Goal: Find specific page/section: Find specific page/section

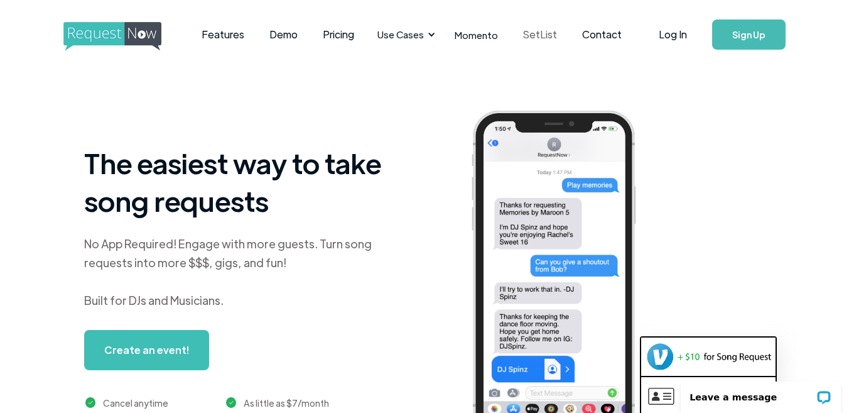
click at [537, 38] on link "SetList" at bounding box center [540, 34] width 59 height 39
